Goal: Information Seeking & Learning: Learn about a topic

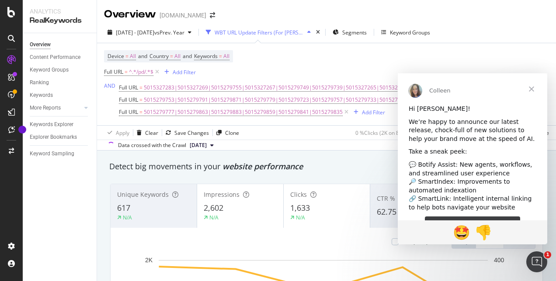
click at [529, 88] on span "Close" at bounding box center [530, 88] width 31 height 31
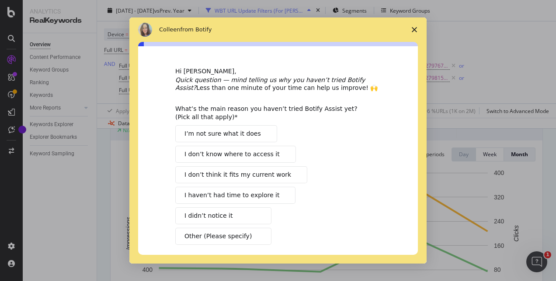
click at [413, 31] on polygon "Close survey" at bounding box center [413, 29] width 5 height 5
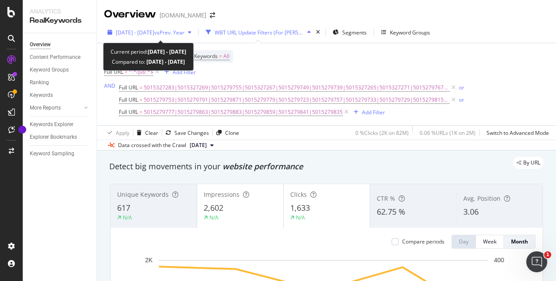
click at [184, 32] on span "vs Prev. Year" at bounding box center [169, 32] width 30 height 7
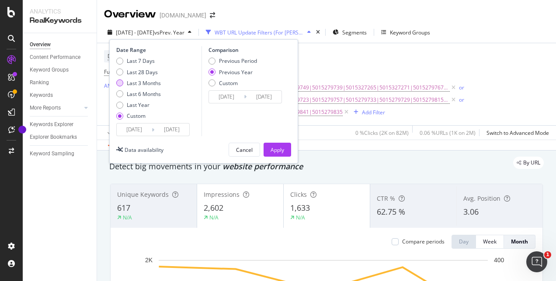
click at [142, 83] on div "Last 3 Months" at bounding box center [144, 82] width 34 height 7
type input "[DATE]"
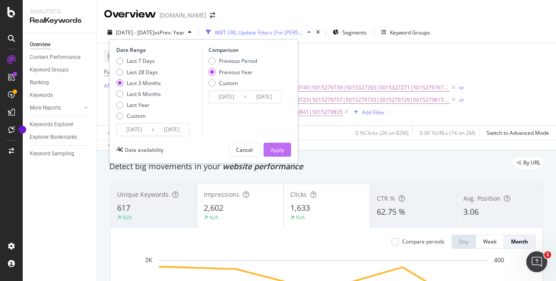
click at [281, 149] on div "Apply" at bounding box center [277, 149] width 14 height 7
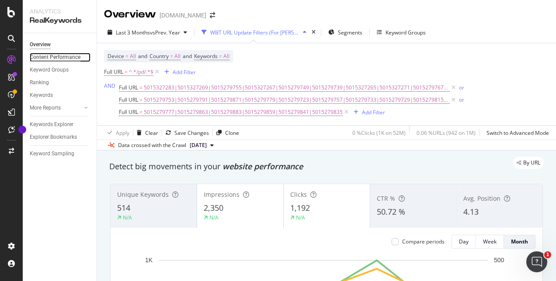
click at [58, 60] on div "Content Performance" at bounding box center [55, 57] width 51 height 9
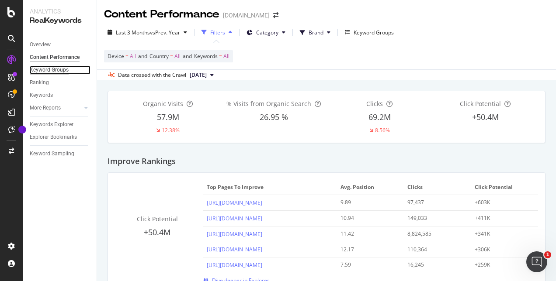
click at [60, 70] on div "Keyword Groups" at bounding box center [49, 70] width 39 height 9
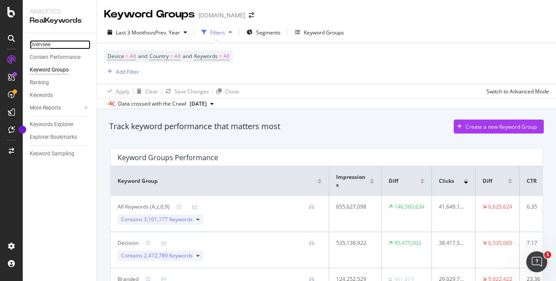
click at [40, 46] on div "Overview" at bounding box center [40, 44] width 21 height 9
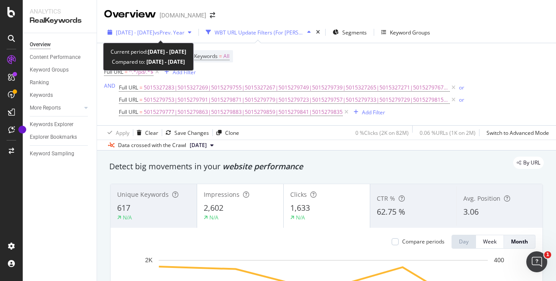
click at [183, 34] on span "vs Prev. Year" at bounding box center [169, 32] width 30 height 7
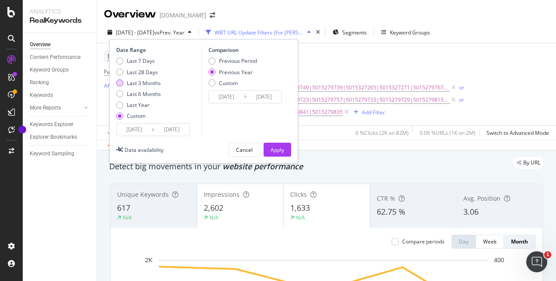
click at [156, 80] on div "Last 3 Months" at bounding box center [144, 82] width 34 height 7
type input "[DATE]"
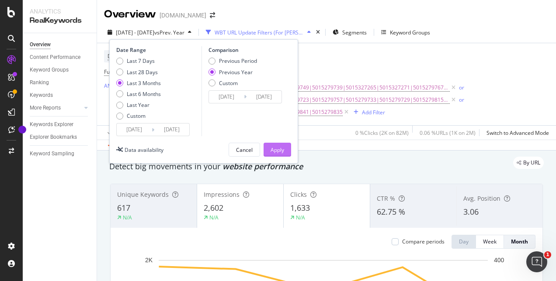
click at [277, 152] on div "Apply" at bounding box center [277, 149] width 14 height 7
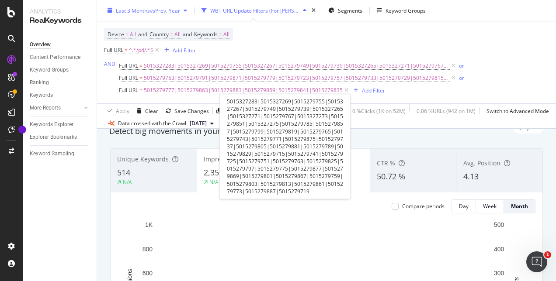
scroll to position [4, 0]
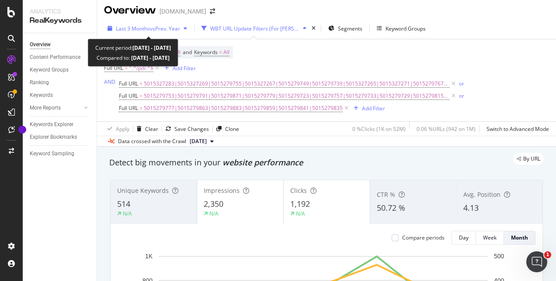
click at [145, 32] on div "Last 3 Months vs Prev. Year" at bounding box center [147, 28] width 86 height 13
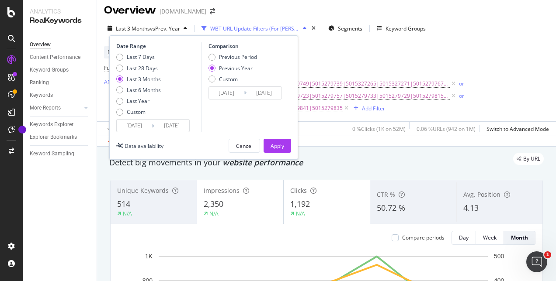
click at [146, 125] on input "[DATE]" at bounding box center [134, 126] width 35 height 12
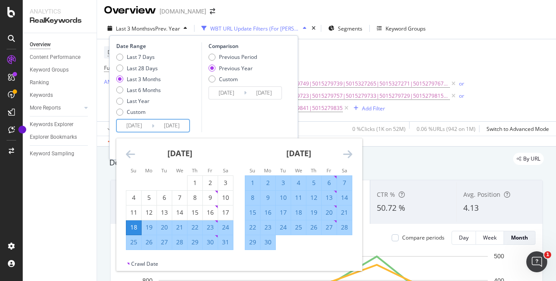
click at [344, 151] on icon "Move forward to switch to the next month." at bounding box center [347, 154] width 9 height 10
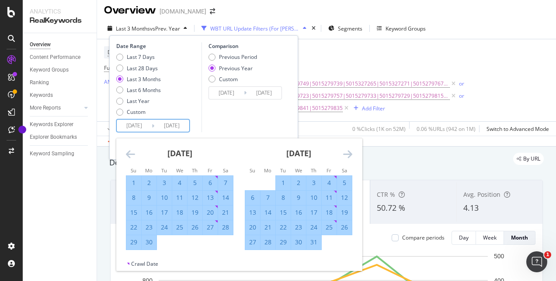
click at [348, 156] on icon "Move forward to switch to the next month." at bounding box center [347, 154] width 9 height 10
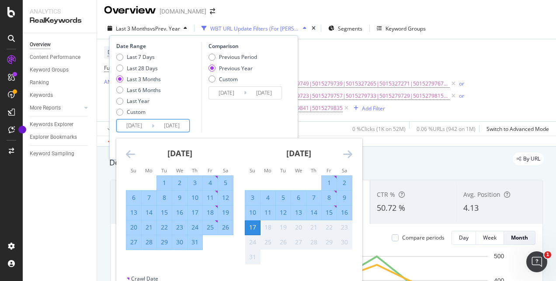
click at [345, 183] on div "2" at bounding box center [344, 183] width 15 height 9
type input "[DATE]"
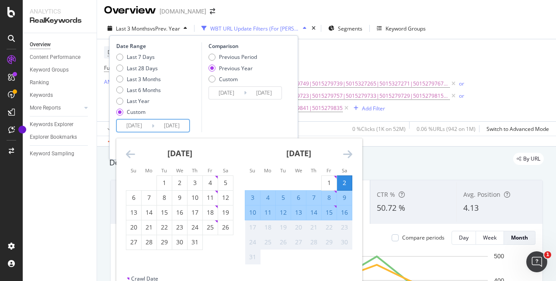
click at [345, 183] on div "2" at bounding box center [344, 183] width 15 height 9
type input "[DATE]"
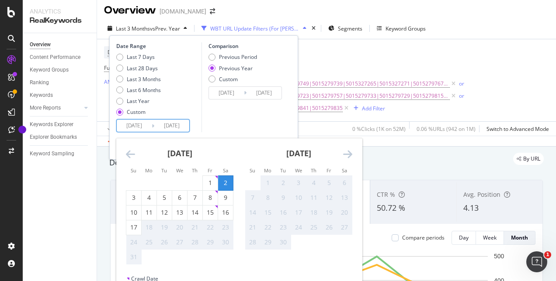
click at [131, 124] on input "[DATE]" at bounding box center [134, 126] width 35 height 12
click at [125, 149] on div "[DATE] 1 2 3 4 5 6 7 8 9 10 11 12 13 14 15 16 17 18 19 20 21 22 23 24 25 26 27 …" at bounding box center [179, 201] width 119 height 127
click at [128, 152] on icon "Move backward to switch to the previous month." at bounding box center [130, 154] width 9 height 10
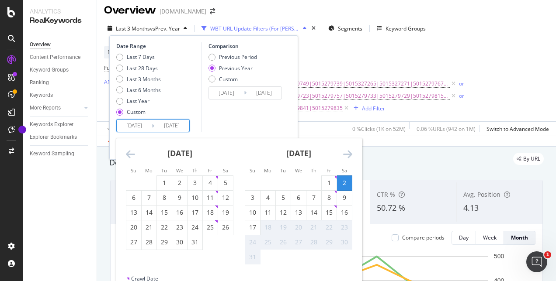
click at [128, 152] on icon "Move backward to switch to the previous month." at bounding box center [130, 154] width 9 height 10
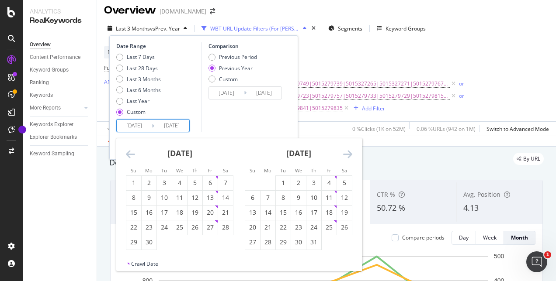
click at [128, 152] on icon "Move backward to switch to the previous month." at bounding box center [130, 154] width 9 height 10
click at [136, 226] on div "18" at bounding box center [133, 227] width 15 height 9
type input "[DATE]"
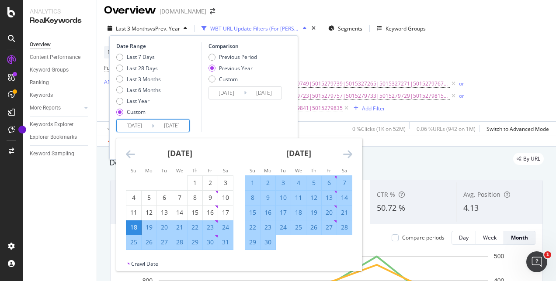
click at [246, 108] on div "Comparison Previous Period Previous Year Custom [DATE] Navigate forward to inte…" at bounding box center [242, 87] width 83 height 90
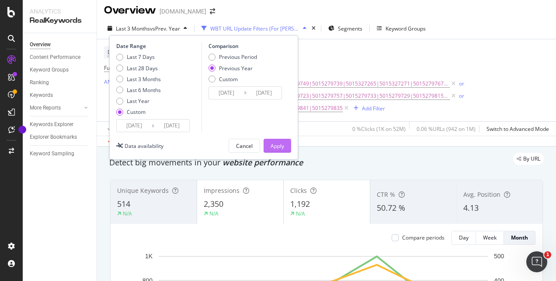
click at [273, 143] on div "Apply" at bounding box center [277, 145] width 14 height 7
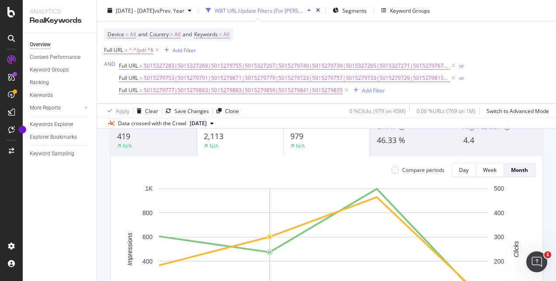
scroll to position [28, 0]
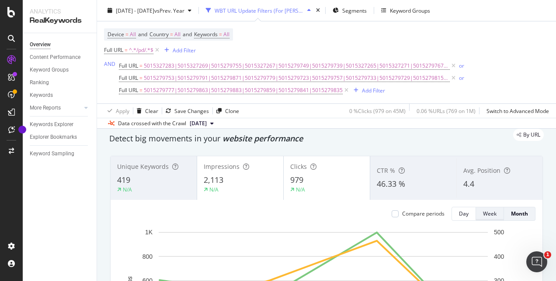
click at [483, 212] on div "Week" at bounding box center [490, 213] width 14 height 7
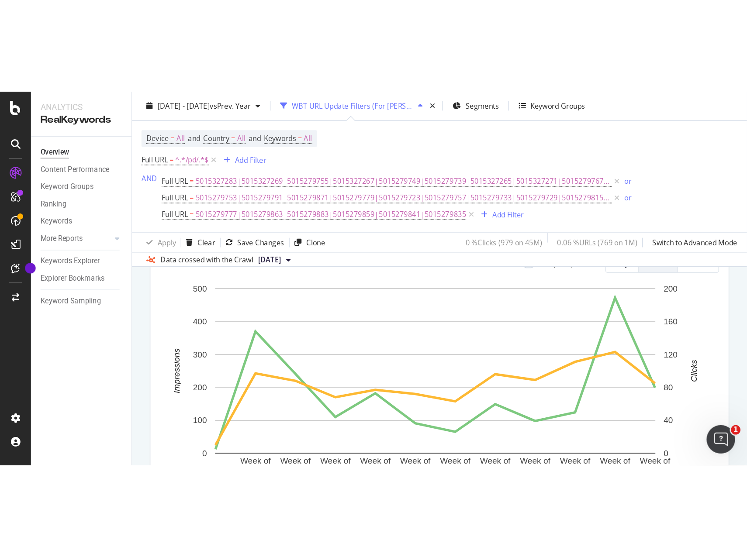
scroll to position [104, 0]
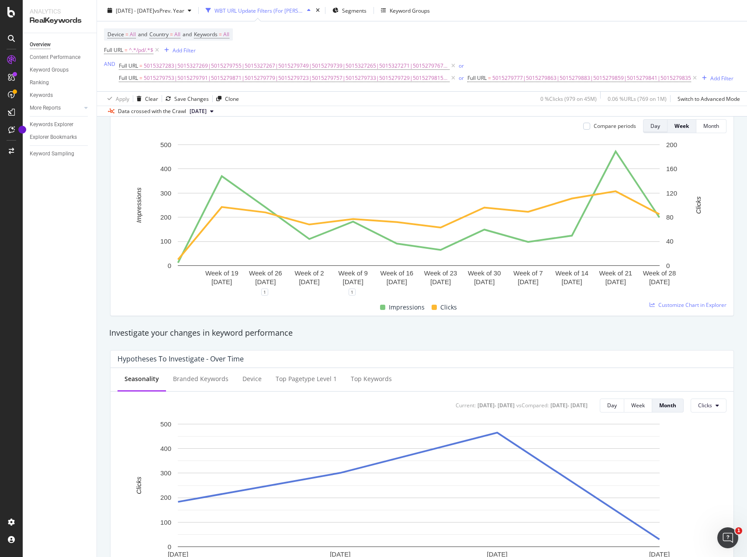
click at [555, 128] on button "Day" at bounding box center [655, 126] width 24 height 14
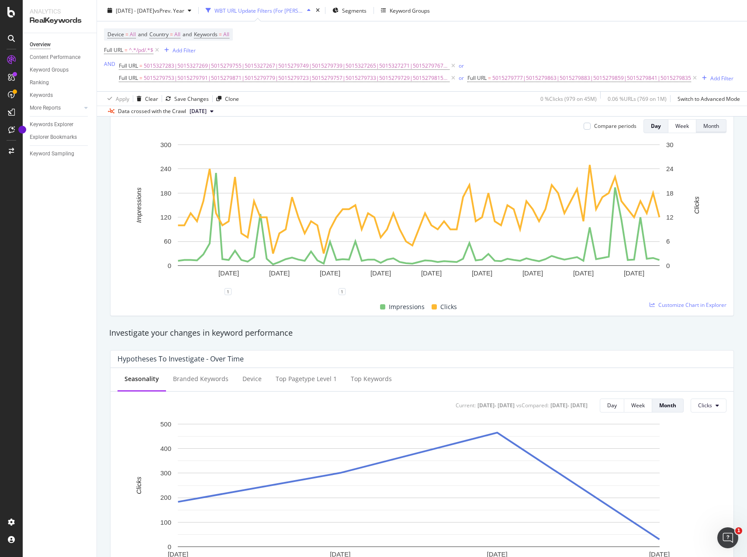
click at [555, 130] on button "Month" at bounding box center [711, 126] width 30 height 14
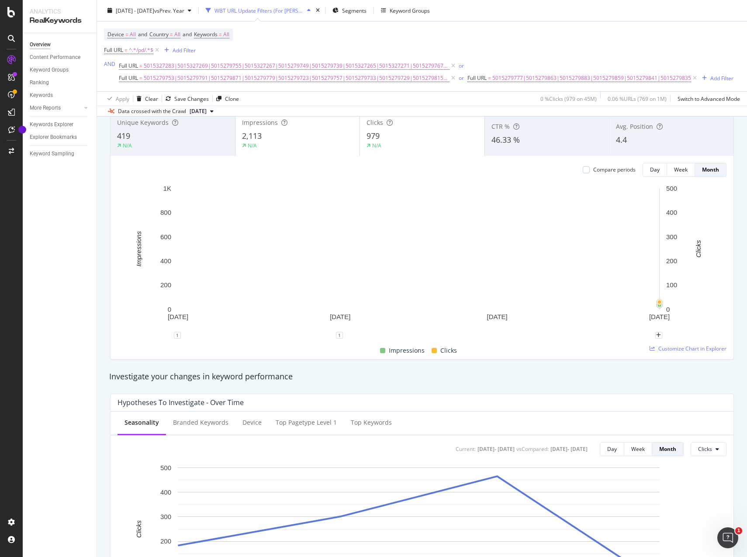
scroll to position [16, 0]
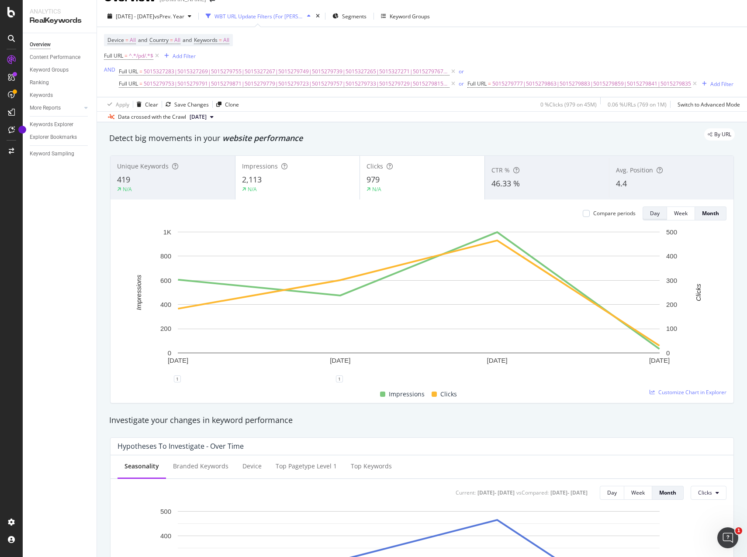
click at [555, 211] on button "Day" at bounding box center [655, 214] width 24 height 14
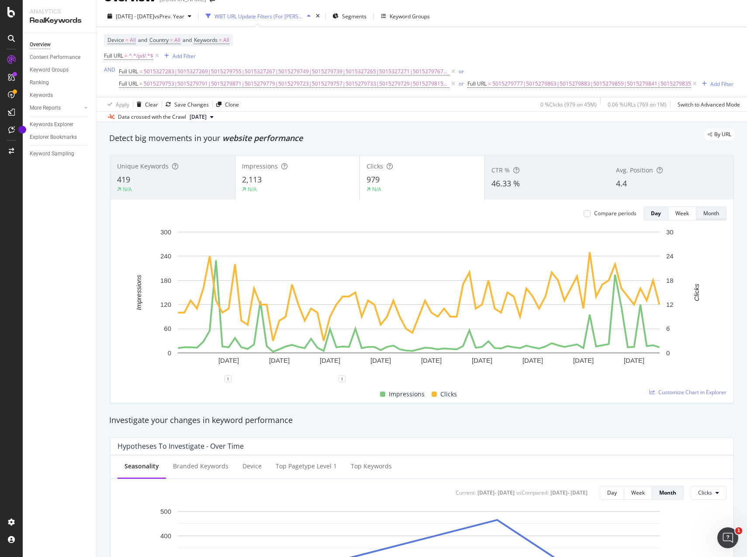
click at [555, 218] on div "Month" at bounding box center [711, 213] width 16 height 12
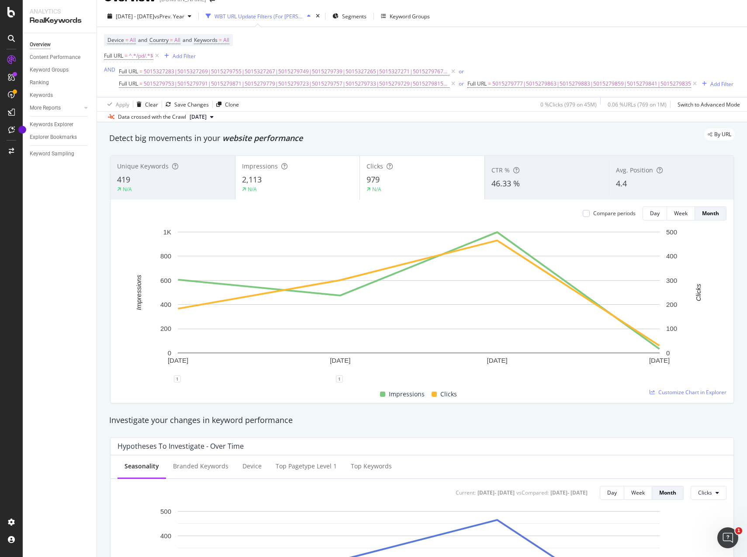
click at [555, 281] on div "Investigate your changes in keyword performance" at bounding box center [421, 420] width 625 height 11
click at [542, 182] on div "46.33 %" at bounding box center [546, 183] width 111 height 11
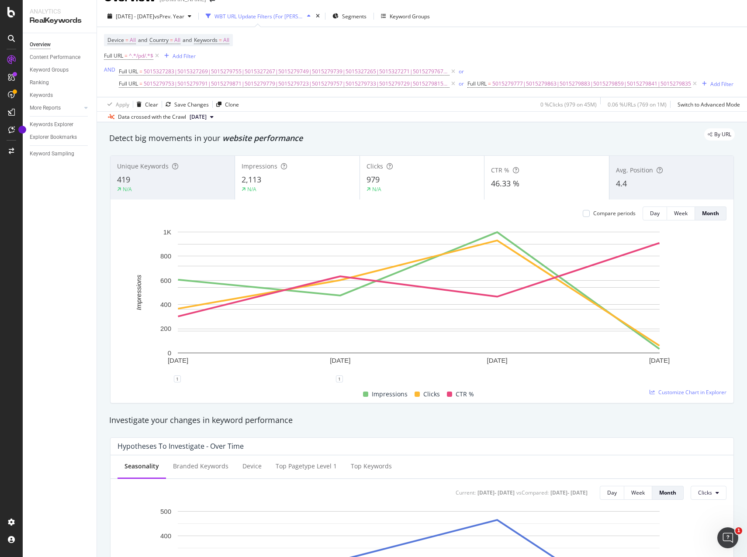
click at [555, 183] on div "4.4" at bounding box center [671, 183] width 111 height 11
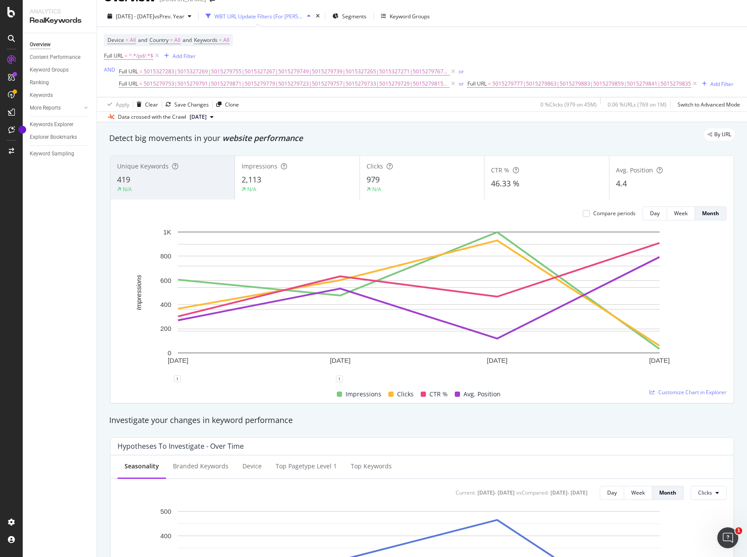
click at [198, 180] on div "419" at bounding box center [172, 179] width 111 height 11
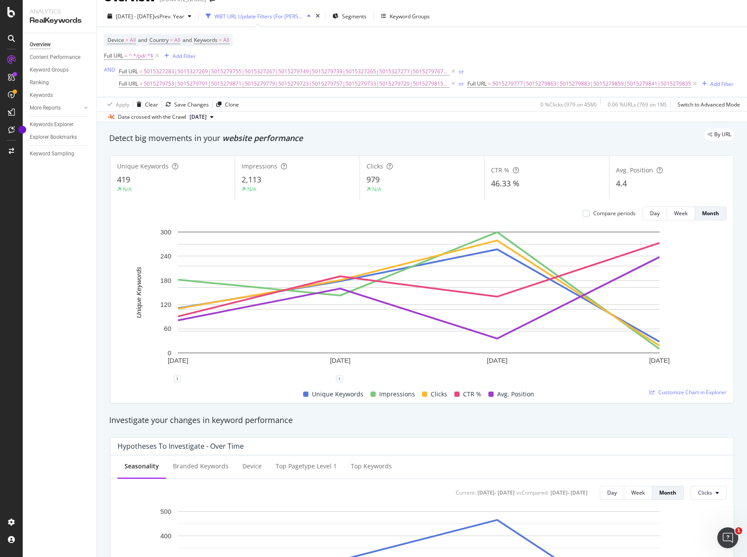
click at [555, 187] on div "4.4" at bounding box center [671, 183] width 111 height 11
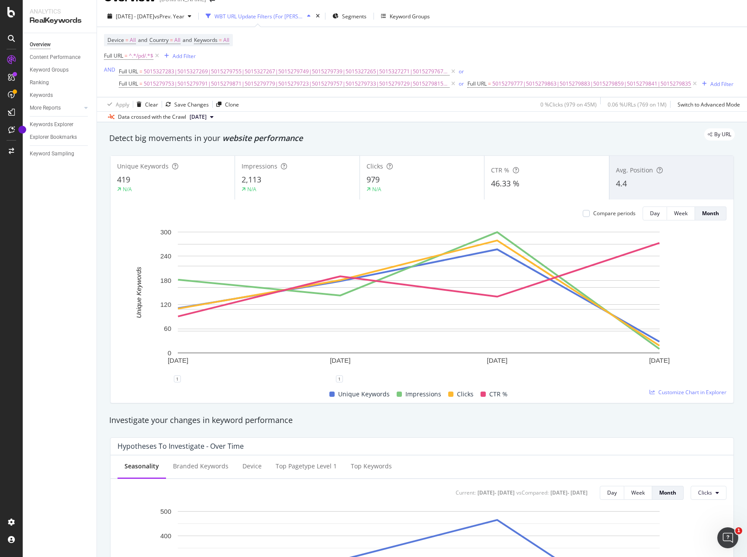
click at [204, 188] on div "N/A" at bounding box center [172, 190] width 111 height 8
